Goal: Task Accomplishment & Management: Use online tool/utility

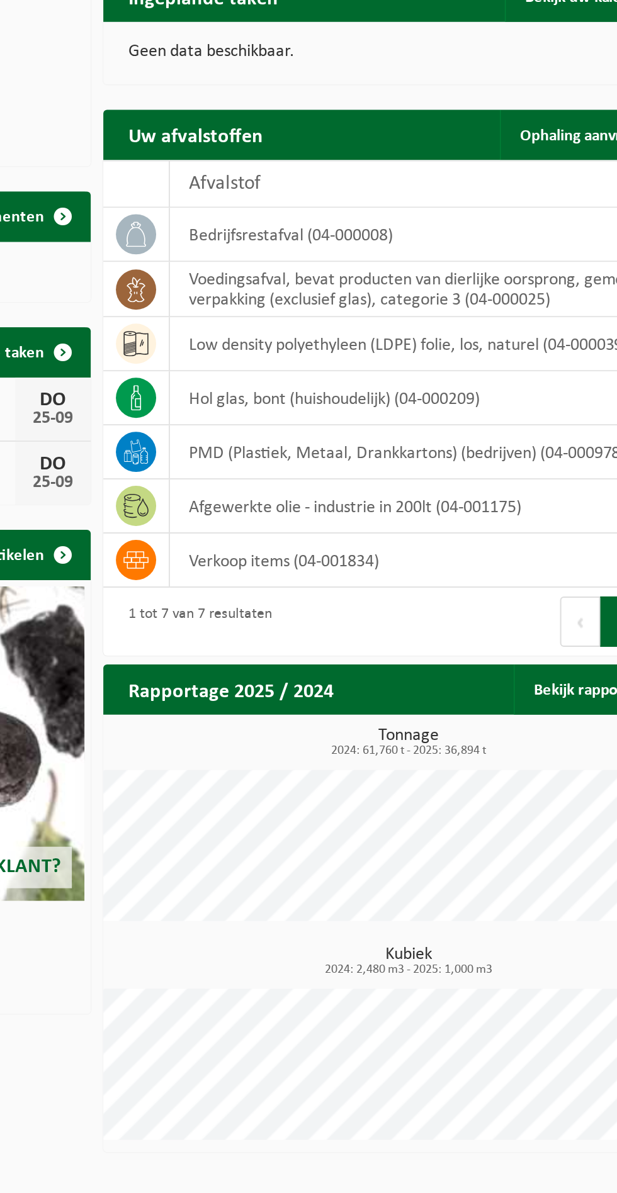
click at [490, 453] on td "hol glas, bont (huishoudelijk) (04-000209)" at bounding box center [478, 452] width 266 height 27
click at [341, 449] on td at bounding box center [328, 452] width 33 height 27
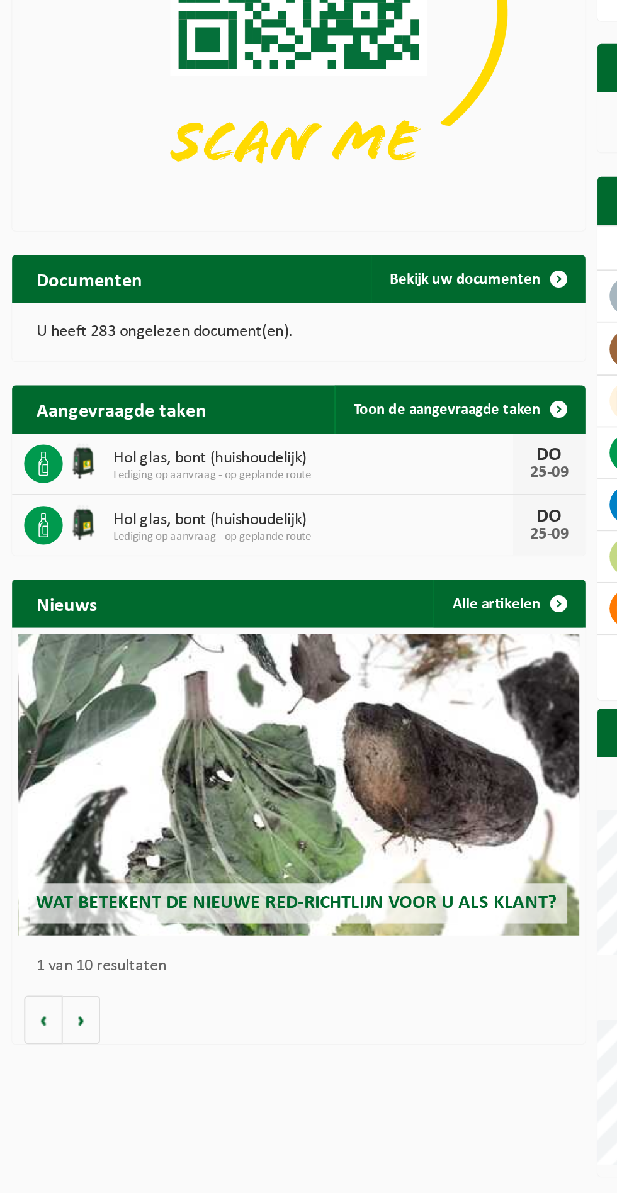
click at [86, 466] on span "Lediging op aanvraag - op geplande route" at bounding box center [163, 465] width 208 height 8
click at [19, 462] on icon at bounding box center [22, 458] width 13 height 13
click at [285, 433] on span at bounding box center [291, 429] width 25 height 25
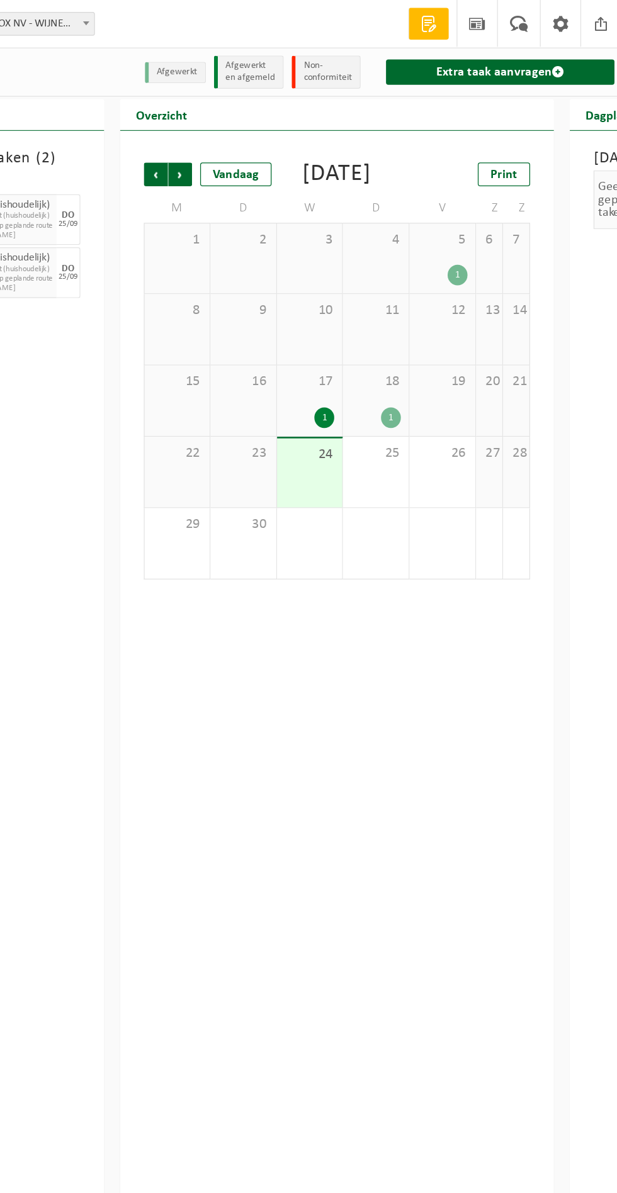
click at [495, 227] on div "1" at bounding box center [488, 218] width 16 height 16
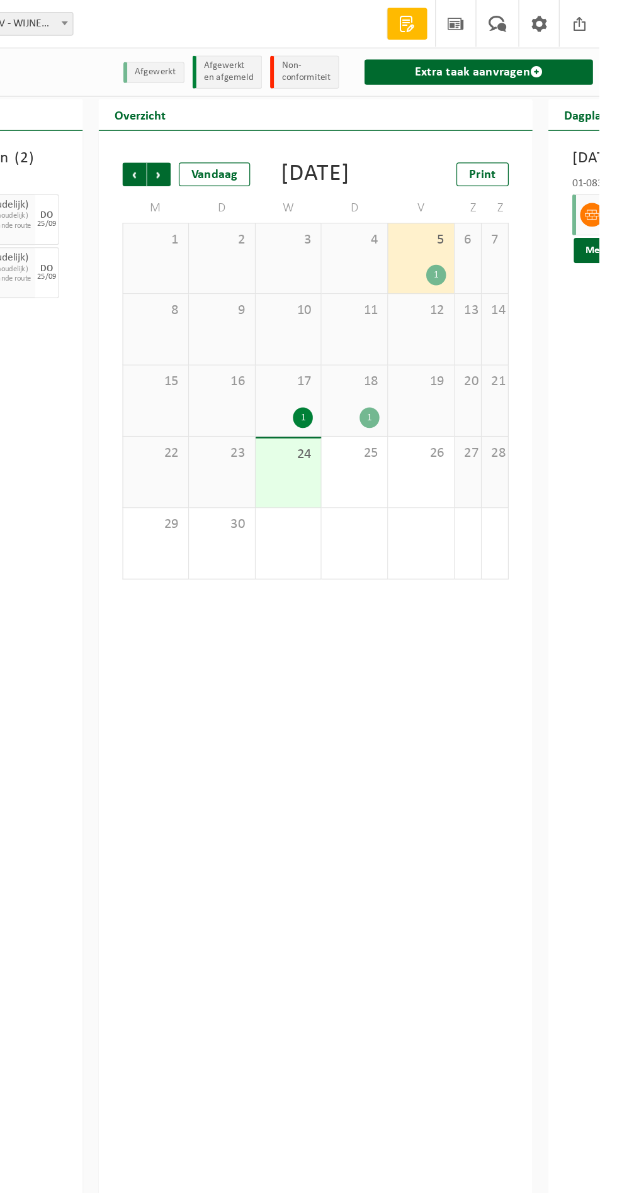
click at [389, 340] on div "1" at bounding box center [371, 332] width 40 height 16
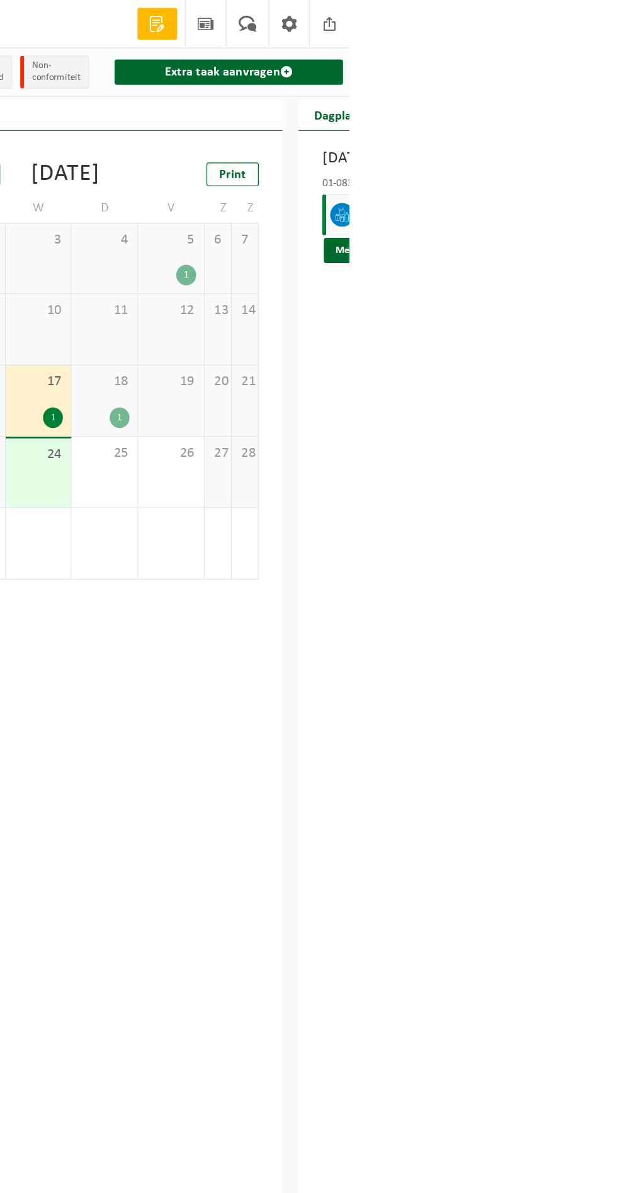
click at [442, 340] on div "1" at bounding box center [435, 332] width 16 height 16
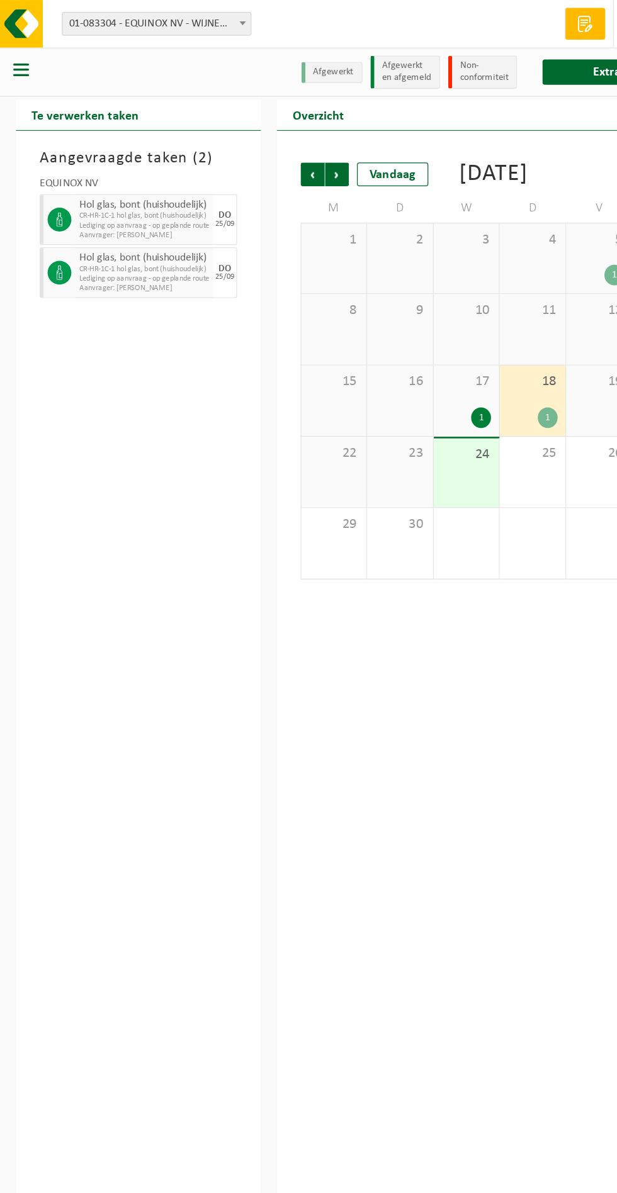
click at [101, 223] on span "Lediging op aanvraag - op geplande route" at bounding box center [114, 222] width 103 height 8
